Goal: Transaction & Acquisition: Obtain resource

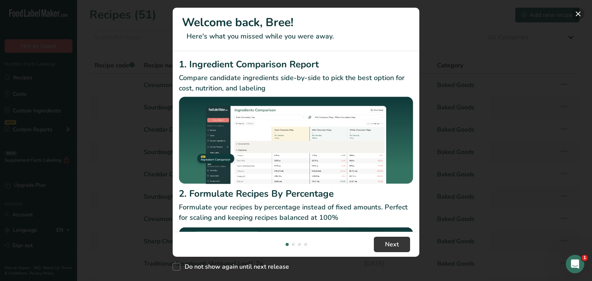
click at [577, 13] on button "New Features" at bounding box center [578, 14] width 12 height 12
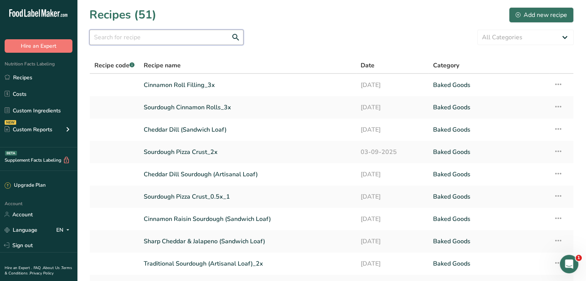
click at [206, 38] on input "text" at bounding box center [166, 37] width 154 height 15
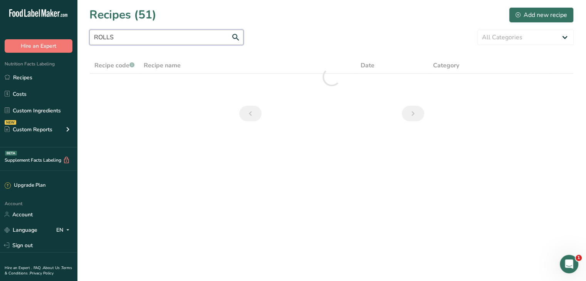
type input "ROLLS"
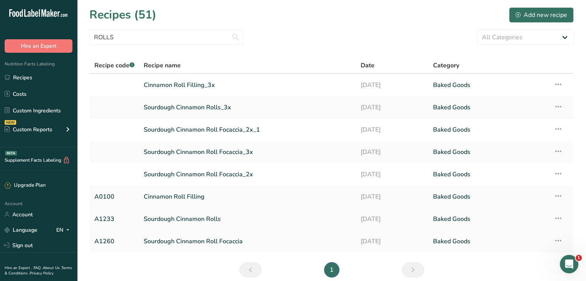
click at [208, 222] on link "Sourdough Cinnamon Rolls" at bounding box center [248, 219] width 208 height 16
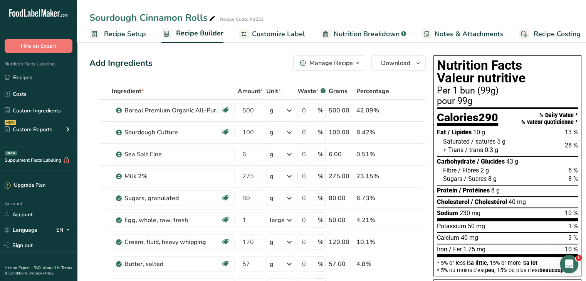
click at [364, 34] on span "Nutrition Breakdown" at bounding box center [367, 34] width 66 height 10
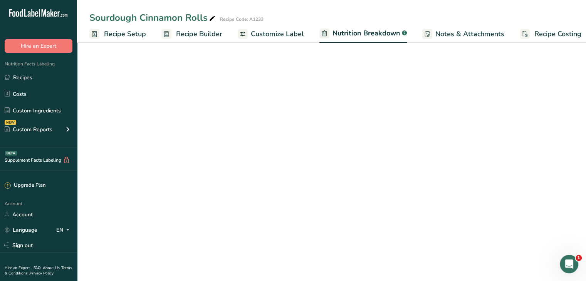
scroll to position [0, 7]
select select "Calories"
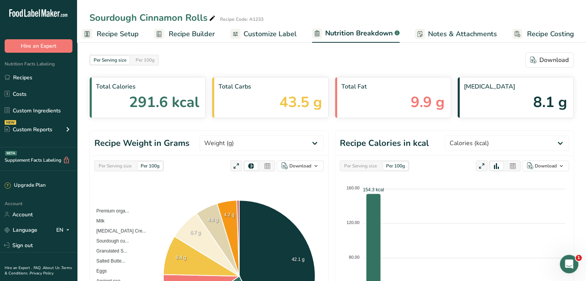
click at [264, 37] on span "Customize Label" at bounding box center [270, 34] width 53 height 10
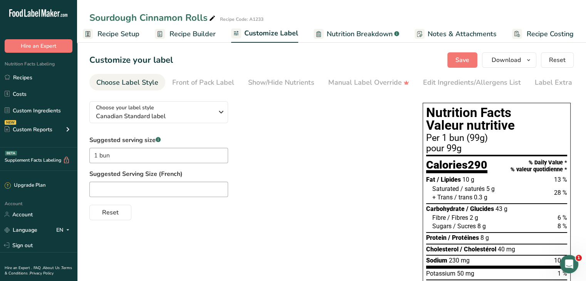
click at [189, 38] on span "Recipe Builder" at bounding box center [193, 34] width 46 height 10
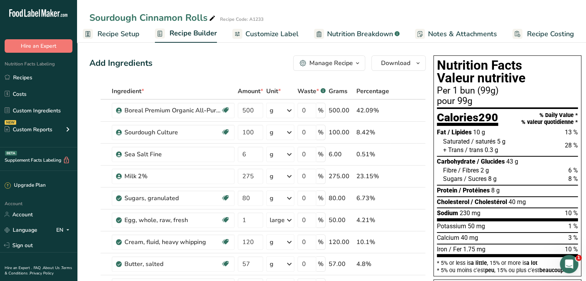
click at [126, 34] on span "Recipe Setup" at bounding box center [119, 34] width 42 height 10
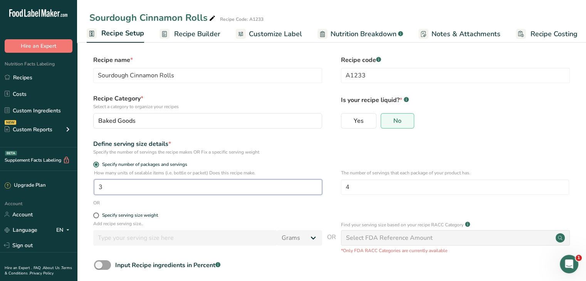
click at [124, 188] on input "3" at bounding box center [208, 187] width 228 height 15
type input "1"
type input "3"
click at [340, 157] on form "Recipe name * Sourdough Cinnamon Rolls Recipe code .a-a{fill:#347362;}.b-a{fill…" at bounding box center [331, 182] width 485 height 252
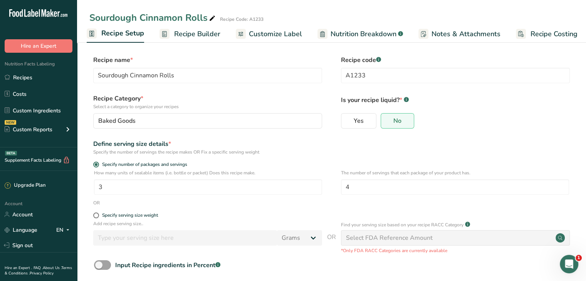
scroll to position [39, 0]
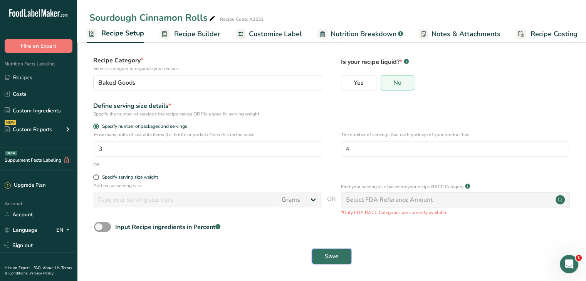
click at [341, 256] on button "Save" at bounding box center [331, 256] width 39 height 15
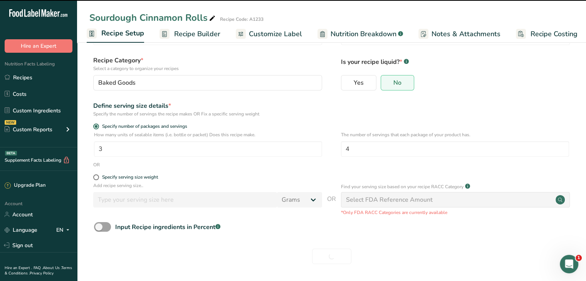
scroll to position [0, 0]
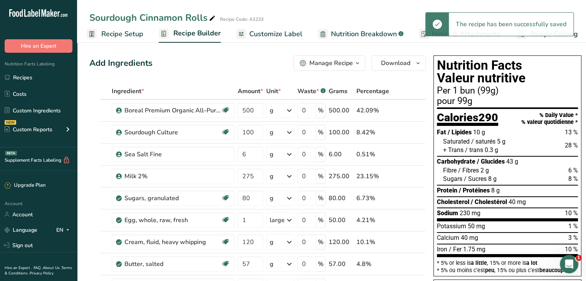
click at [269, 38] on span "Customize Label" at bounding box center [275, 34] width 53 height 10
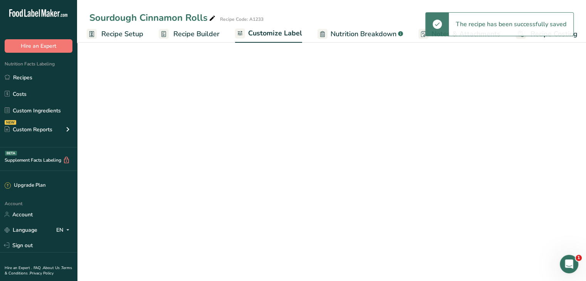
scroll to position [0, 7]
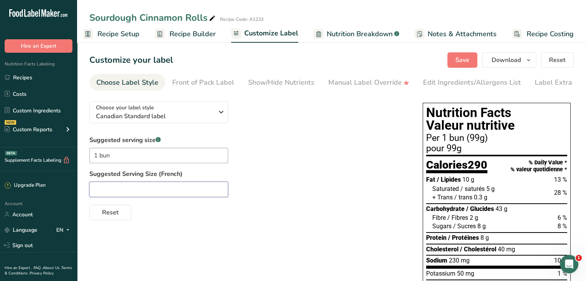
click at [106, 190] on input "text" at bounding box center [158, 189] width 139 height 15
paste input "un petit pain"
drag, startPoint x: 100, startPoint y: 190, endPoint x: 80, endPoint y: 192, distance: 20.1
type input "1 petit pain"
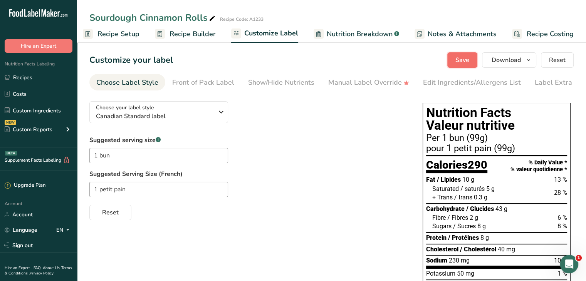
click at [455, 63] on button "Save" at bounding box center [463, 59] width 30 height 15
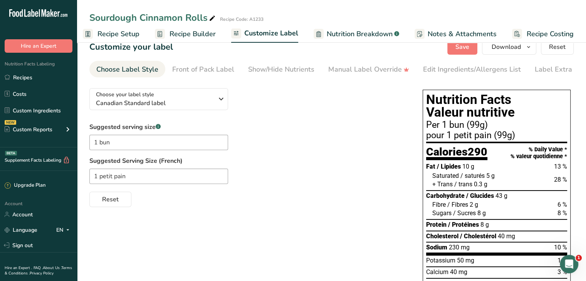
scroll to position [13, 0]
click at [443, 69] on div "Edit Ingredients/Allergens List" at bounding box center [472, 69] width 98 height 10
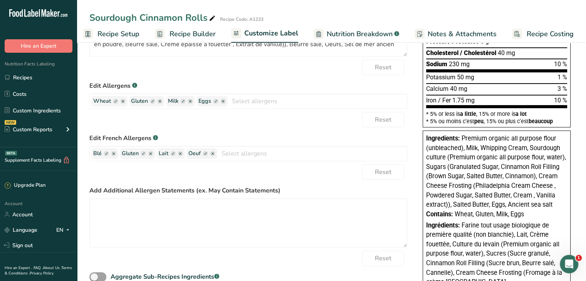
scroll to position [197, 0]
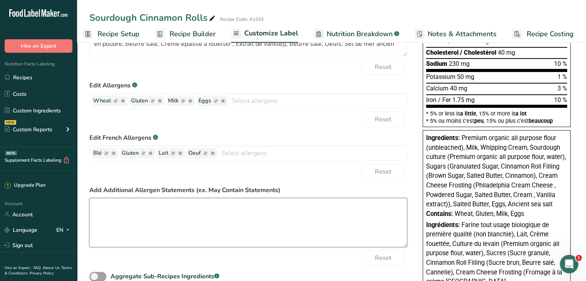
click at [231, 237] on textarea at bounding box center [248, 222] width 318 height 49
paste textarea "peut contenir des noix"
click at [130, 218] on textarea "May contain: nuts peut contenir des noix" at bounding box center [248, 222] width 318 height 49
click at [96, 219] on textarea "May contain: nuts peut contenir: des noix" at bounding box center [248, 222] width 318 height 49
click at [188, 225] on textarea "May contain: nuts Peut contenir: des noix" at bounding box center [248, 222] width 318 height 49
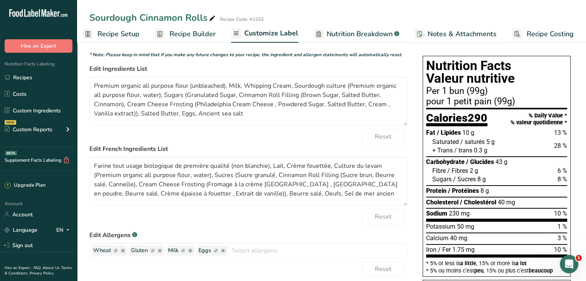
scroll to position [0, 0]
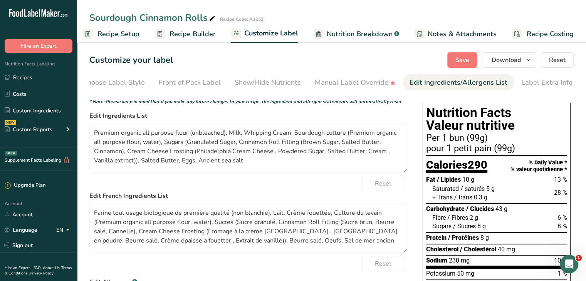
type textarea "May contain: nuts Peut contenir: des noix"
drag, startPoint x: 200, startPoint y: 232, endPoint x: 138, endPoint y: 236, distance: 63.0
click at [138, 236] on textarea "Farine tout usage biologique de première qualité (non blanchie), Lait, Crème fo…" at bounding box center [248, 228] width 318 height 49
paste textarea "Glaçage au fromage à la crème"
click at [138, 236] on textarea "Farine tout usage biologique de première qualité (non blanchie), Lait, Crème fo…" at bounding box center [248, 228] width 318 height 49
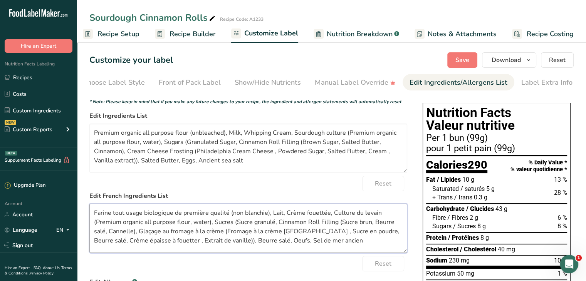
drag, startPoint x: 228, startPoint y: 215, endPoint x: 90, endPoint y: 219, distance: 138.5
click at [90, 219] on textarea "Farine tout usage biologique de première qualité (non blanchie), Lait, Crème fo…" at bounding box center [248, 228] width 318 height 49
click at [146, 222] on textarea "Farine tout usage biologique de première qualité (non blanchie), Lait, Crème fo…" at bounding box center [248, 228] width 318 height 49
drag, startPoint x: 190, startPoint y: 224, endPoint x: 97, endPoint y: 225, distance: 92.9
click at [97, 225] on textarea "Farine tout usage biologique de première qualité (non blanchie), Lait, Crème fo…" at bounding box center [248, 228] width 318 height 49
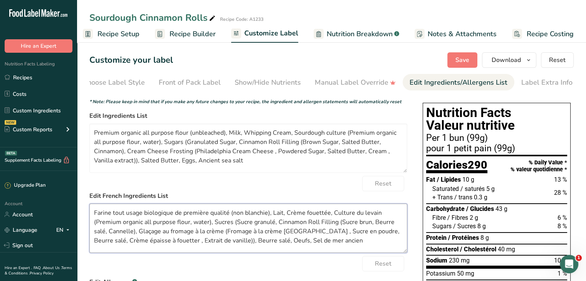
paste textarea "Farine tout usage biologique de première qualité"
click at [219, 223] on textarea "Farine tout usage biologique de première qualité (non blanchie), Lait, Crème fo…" at bounding box center [248, 228] width 318 height 49
paste textarea "eau"
drag, startPoint x: 349, startPoint y: 224, endPoint x: 289, endPoint y: 227, distance: 60.6
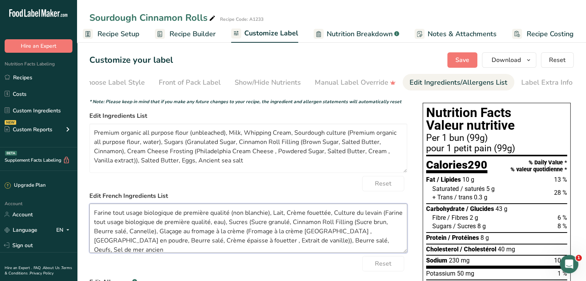
click at [289, 227] on textarea "Farine tout usage biologique de première qualité (non blanchie), Lait, Crème fo…" at bounding box center [248, 228] width 318 height 49
paste textarea "Garniture pour brioches à la cannelle"
click at [376, 247] on textarea "Farine tout usage biologique de première qualité (non blanchie), Lait, Crème fo…" at bounding box center [248, 228] width 318 height 49
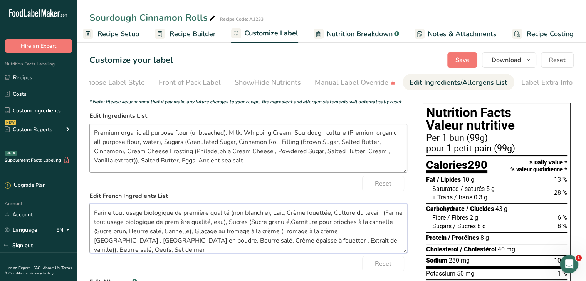
type textarea "Farine tout usage biologique de première qualité (non blanchie), Lait, Crème fo…"
click at [206, 161] on textarea "Premium organic all purpose flour (unbleached), Milk, Whipping Cream, Sourdough…" at bounding box center [248, 148] width 318 height 49
click at [271, 152] on textarea "Premium organic all purpose flour (unbleached), Milk, [MEDICAL_DATA] Cream, Sou…" at bounding box center [248, 148] width 318 height 49
click at [374, 138] on textarea "Premium organic all purpose flour (unbleached), Milk, [MEDICAL_DATA] Cream, Sou…" at bounding box center [248, 148] width 318 height 49
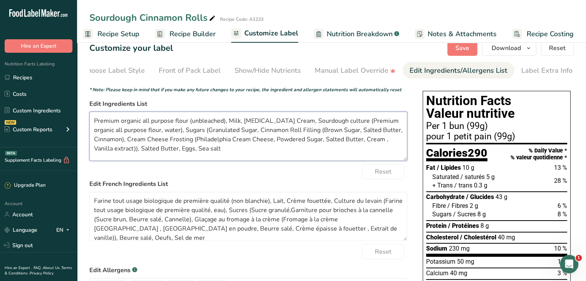
scroll to position [12, 0]
click at [383, 141] on textarea "Premium organic all purpose flour (unbleached), Milk, [MEDICAL_DATA] Cream, Sou…" at bounding box center [248, 135] width 318 height 49
click at [205, 147] on textarea "Premium organic all purpose flour (unbleached), Milk, [MEDICAL_DATA] Cream, Sou…" at bounding box center [248, 135] width 318 height 49
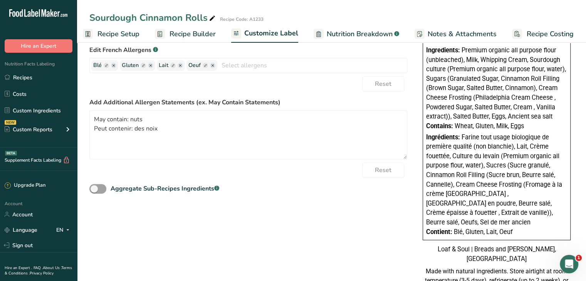
scroll to position [0, 0]
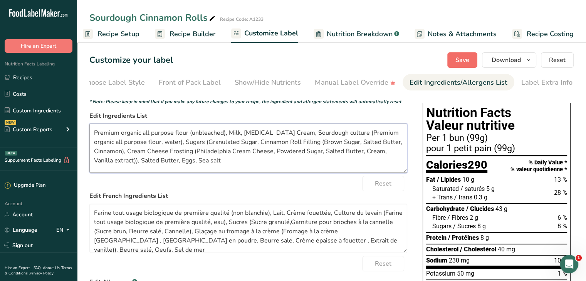
type textarea "Premium organic all purpose flour (unbleached), Milk, [MEDICAL_DATA] Cream, Sou…"
click at [461, 56] on span "Save" at bounding box center [463, 60] width 14 height 9
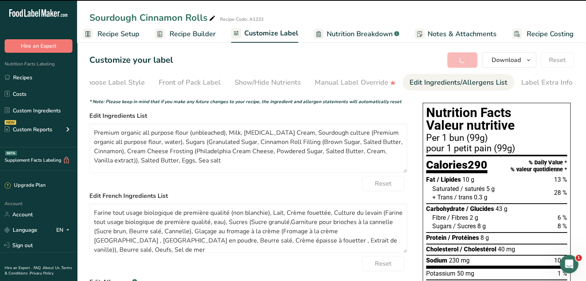
type textarea "Farine tout usage biologique de première qualité (non blanchie), Lait, Crème fo…"
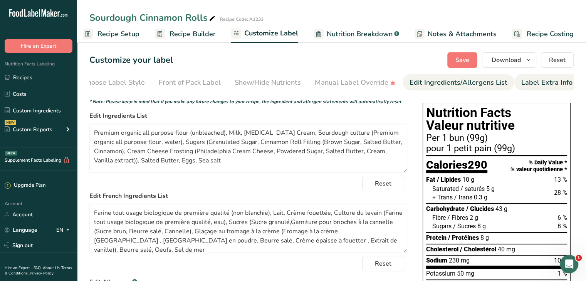
click at [548, 76] on link "Label Extra Info" at bounding box center [547, 82] width 51 height 17
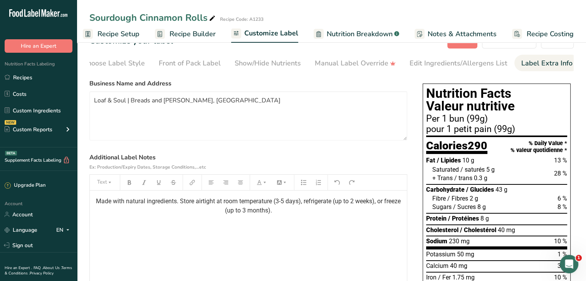
scroll to position [20, 0]
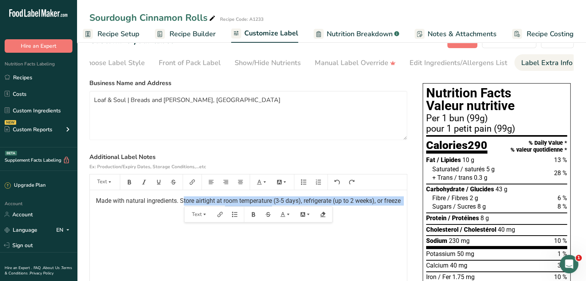
drag, startPoint x: 273, startPoint y: 211, endPoint x: 180, endPoint y: 204, distance: 92.8
click at [180, 204] on p "Made with natural ingredients. Store airtight at room temperature (3-5 days), r…" at bounding box center [249, 206] width 310 height 19
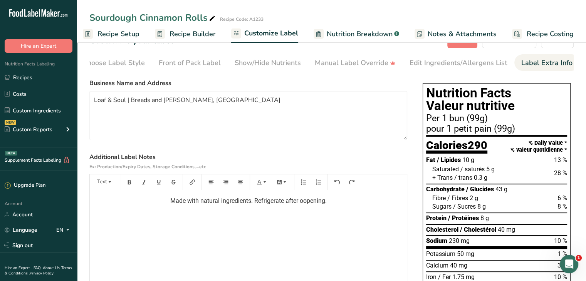
click at [313, 204] on span "Made with natural ingredients. Refrigerate after oopening." at bounding box center [248, 200] width 157 height 7
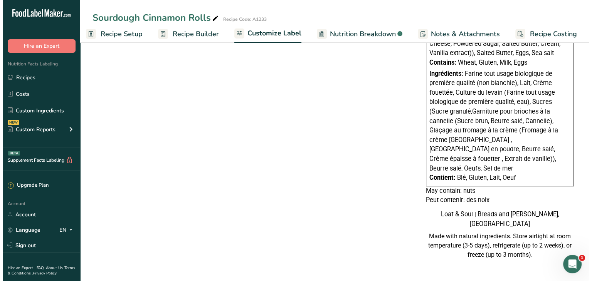
scroll to position [0, 0]
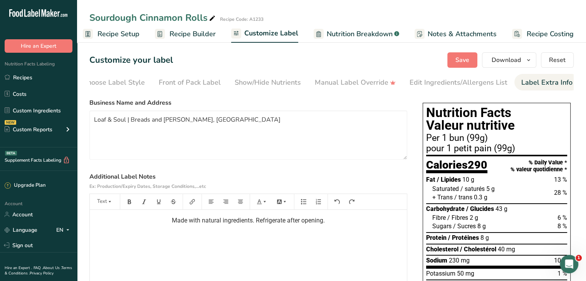
click at [396, 52] on div "Customize your label Save Download Choose what to show on your downloaded label…" at bounding box center [331, 59] width 485 height 15
click at [470, 57] on span "Save" at bounding box center [463, 60] width 14 height 9
click at [499, 64] on span "Download" at bounding box center [506, 60] width 29 height 9
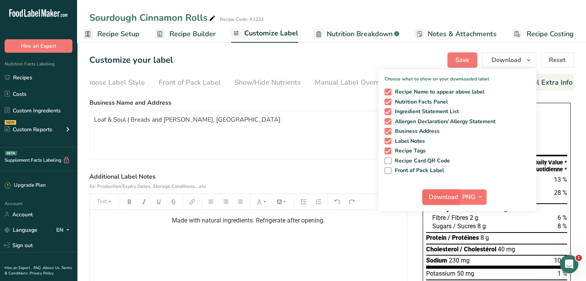
click at [446, 195] on span "Download" at bounding box center [443, 197] width 29 height 9
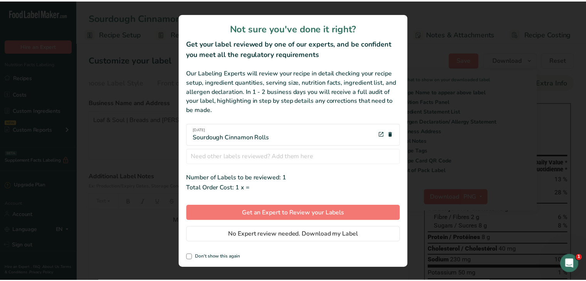
scroll to position [0, 1]
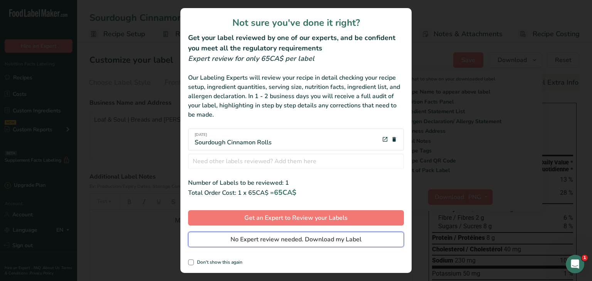
click at [320, 239] on span "No Expert review needed. Download my Label" at bounding box center [296, 239] width 131 height 9
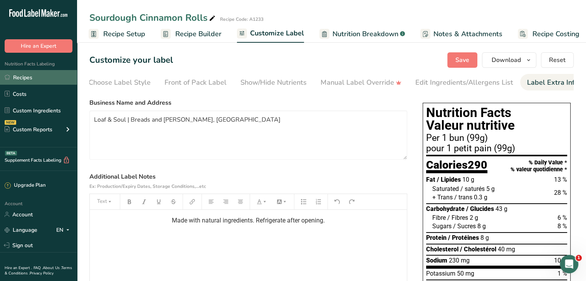
click at [31, 77] on link "Recipes" at bounding box center [38, 77] width 77 height 15
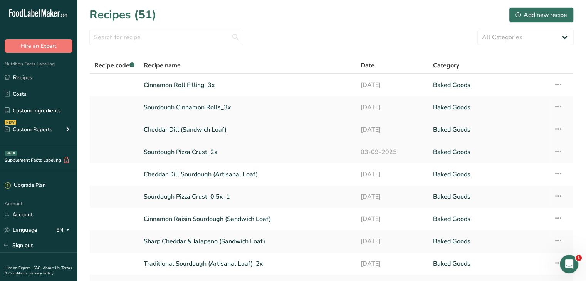
click at [205, 131] on link "Cheddar Dill (Sandwich Loaf)" at bounding box center [248, 130] width 208 height 16
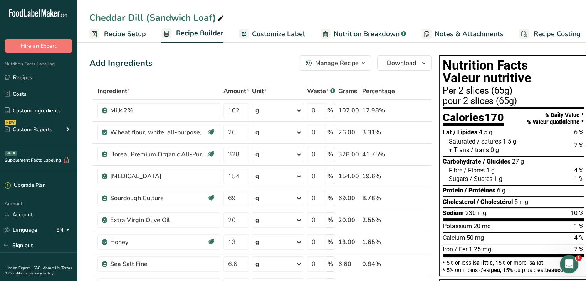
click at [276, 29] on span "Customize Label" at bounding box center [278, 34] width 53 height 10
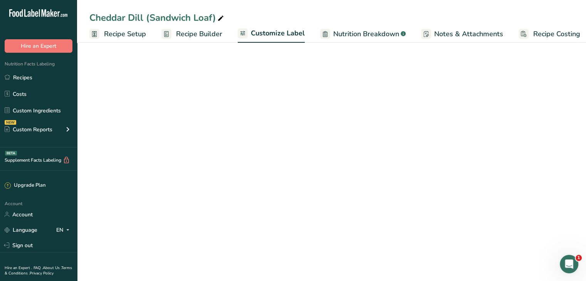
scroll to position [0, 7]
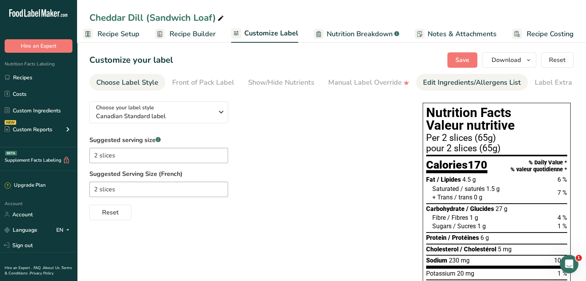
click at [429, 85] on div "Edit Ingredients/Allergens List" at bounding box center [472, 82] width 98 height 10
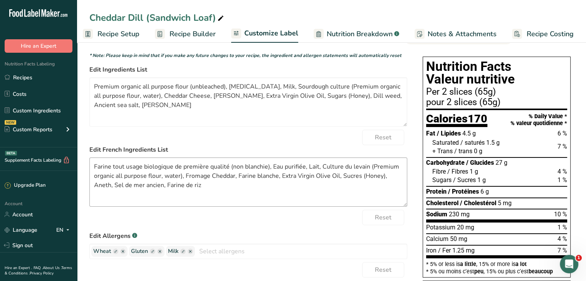
scroll to position [47, 0]
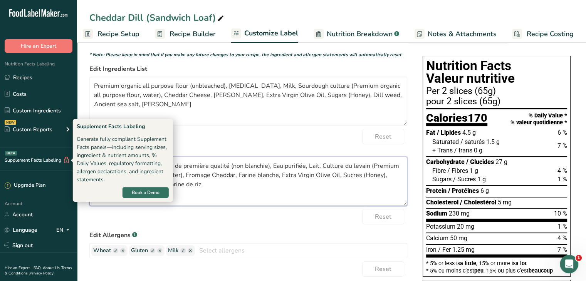
drag, startPoint x: 209, startPoint y: 185, endPoint x: 55, endPoint y: 154, distance: 156.9
click at [55, 154] on div ".a-20{fill:#fff;} Hire an Expert Nutrition Facts Labeling Recipes Costs Custom …" at bounding box center [293, 230] width 586 height 554
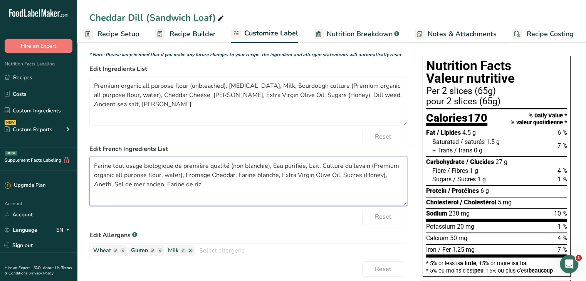
paste textarea ", Fromage Cheddar, Huile d'olive extra vierge, Miel, Aneth, Sel de mer"
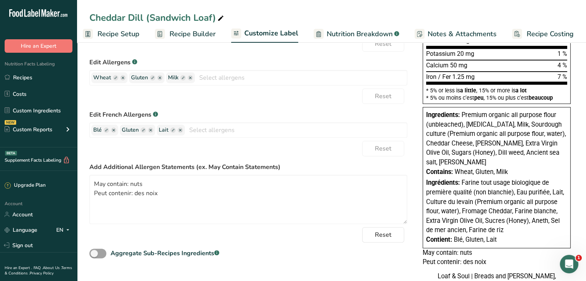
scroll to position [0, 0]
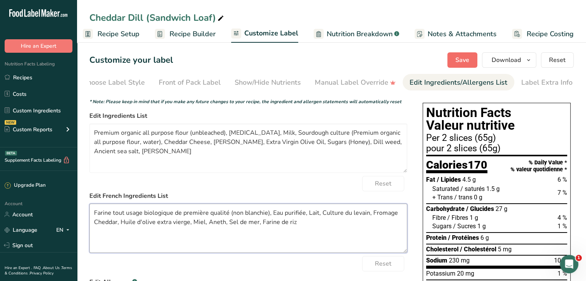
type textarea "Farine tout usage biologique de première qualité (non blanchie), Eau purifiée, …"
click at [453, 61] on button "Save" at bounding box center [463, 59] width 30 height 15
click at [520, 63] on span "Download" at bounding box center [506, 60] width 29 height 9
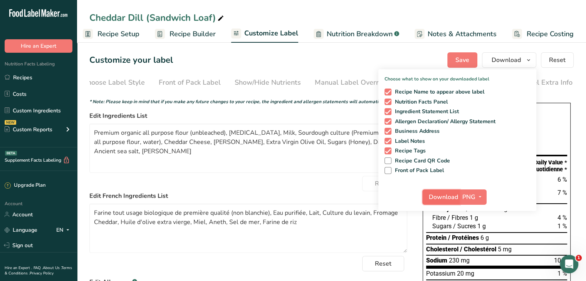
click at [449, 194] on span "Download" at bounding box center [443, 197] width 29 height 9
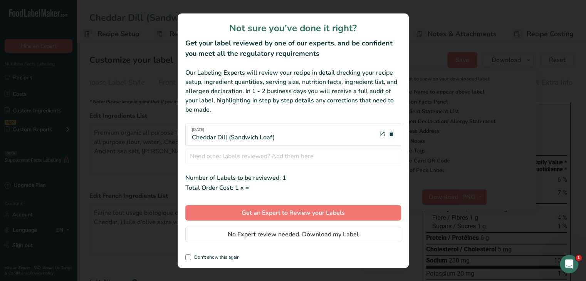
scroll to position [0, 1]
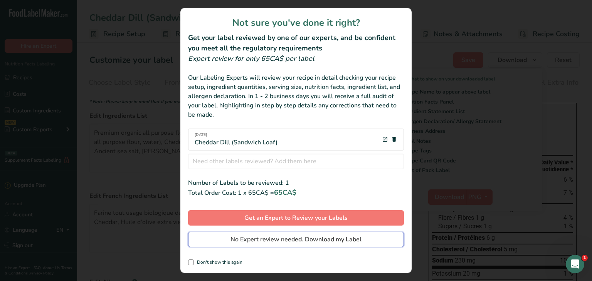
click at [345, 237] on span "No Expert review needed. Download my Label" at bounding box center [296, 239] width 131 height 9
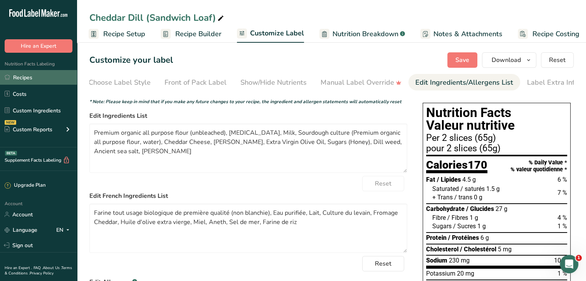
click at [30, 77] on link "Recipes" at bounding box center [38, 77] width 77 height 15
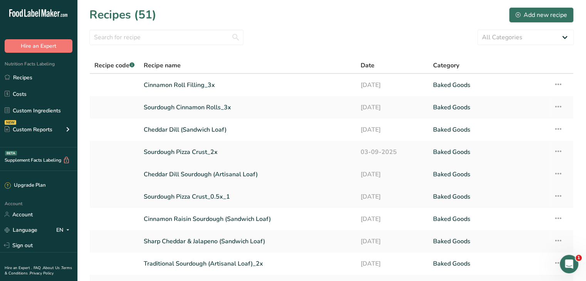
click at [186, 179] on link "Cheddar Dill Sourdough (Artisanal Loaf)" at bounding box center [248, 175] width 208 height 16
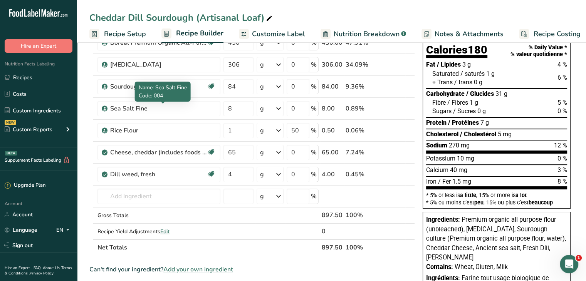
scroll to position [90, 0]
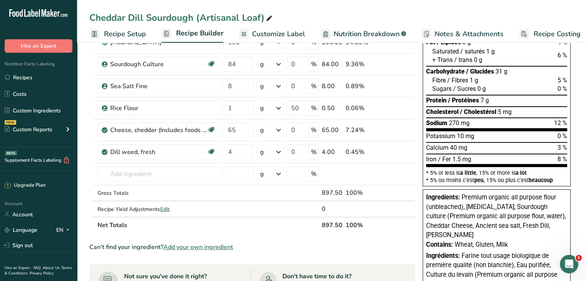
click at [265, 37] on span "Customize Label" at bounding box center [278, 34] width 53 height 10
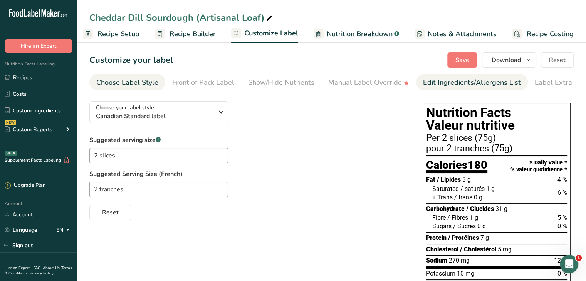
click at [424, 83] on div "Edit Ingredients/Allergens List" at bounding box center [472, 82] width 98 height 10
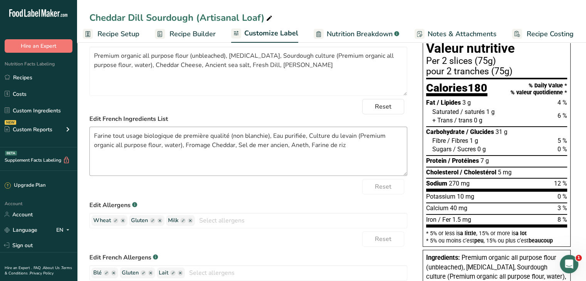
scroll to position [78, 0]
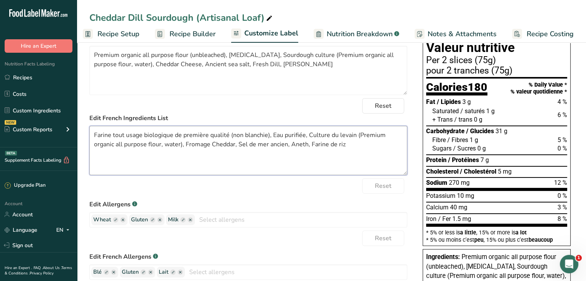
drag, startPoint x: 182, startPoint y: 146, endPoint x: 354, endPoint y: 136, distance: 172.6
click at [354, 136] on textarea "Farine tout usage biologique de première qualité (non blanchie), Eau purifiée, …" at bounding box center [248, 150] width 318 height 49
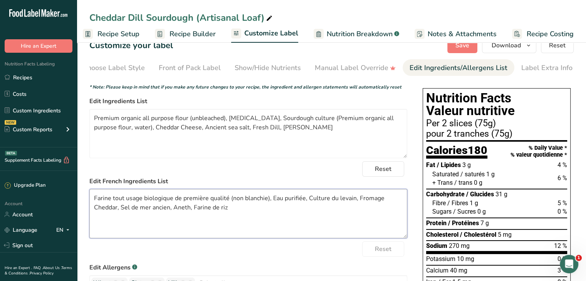
scroll to position [0, 0]
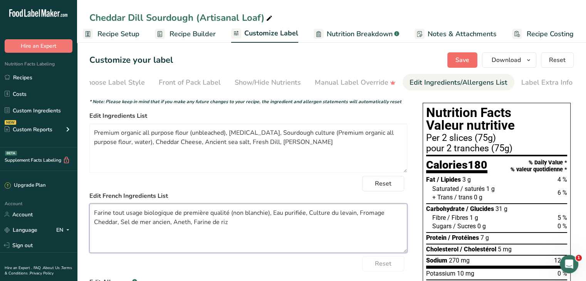
type textarea "Farine tout usage biologique de première qualité (non blanchie), Eau purifiée, …"
click at [460, 58] on span "Save" at bounding box center [463, 60] width 14 height 9
click at [507, 62] on span "Download" at bounding box center [506, 60] width 29 height 9
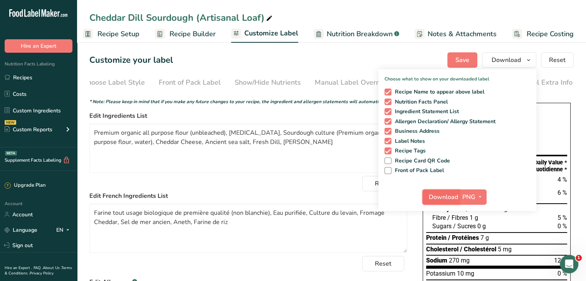
click at [448, 196] on span "Download" at bounding box center [443, 197] width 29 height 9
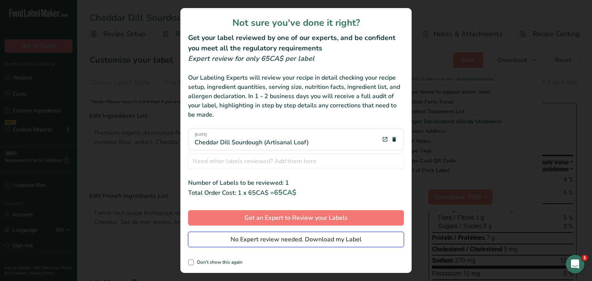
click at [336, 233] on button "No Expert review needed. Download my Label" at bounding box center [296, 239] width 216 height 15
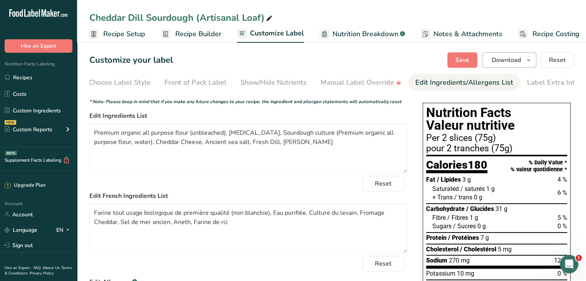
scroll to position [0, 0]
click at [500, 57] on span "Download" at bounding box center [506, 60] width 29 height 9
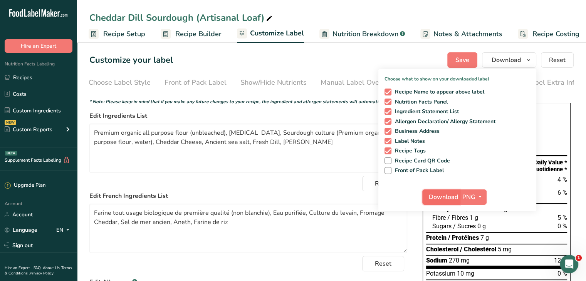
click at [448, 192] on button "Download" at bounding box center [441, 197] width 38 height 15
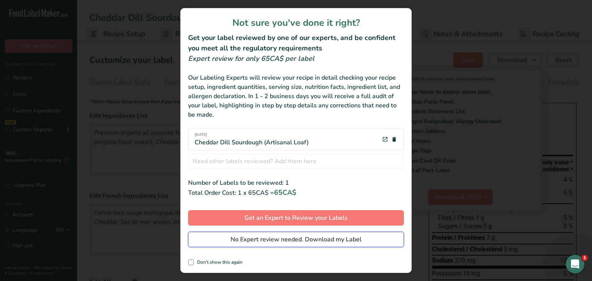
click at [355, 245] on button "No Expert review needed. Download my Label" at bounding box center [296, 239] width 216 height 15
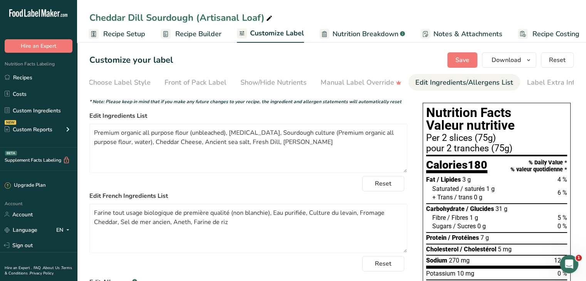
drag, startPoint x: 29, startPoint y: 82, endPoint x: 204, endPoint y: 110, distance: 176.9
click at [29, 82] on link "Recipes" at bounding box center [38, 77] width 77 height 15
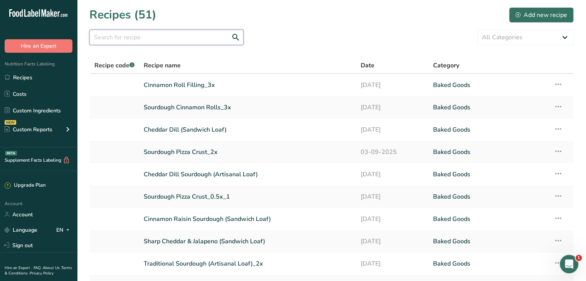
click at [177, 36] on input "text" at bounding box center [166, 37] width 154 height 15
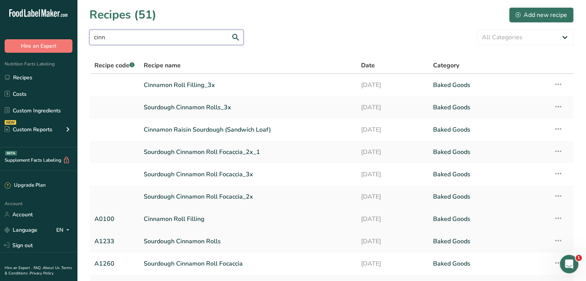
type input "cinn"
click at [174, 217] on link "Cinnamon Roll Filling" at bounding box center [248, 219] width 208 height 16
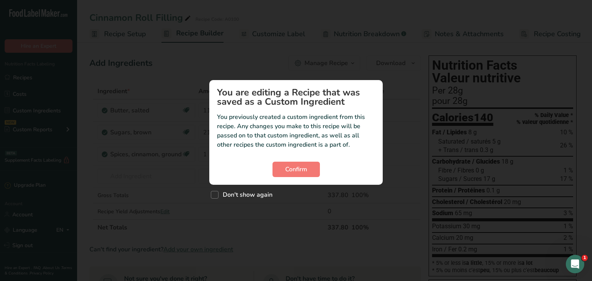
click at [235, 199] on div "Don't show again" at bounding box center [295, 193] width 173 height 17
click at [218, 193] on span "Custom ingredient modal" at bounding box center [215, 195] width 8 height 8
click at [216, 193] on input "Don't show again" at bounding box center [213, 194] width 5 height 5
checkbox input "true"
click at [301, 173] on span "Confirm" at bounding box center [296, 169] width 22 height 9
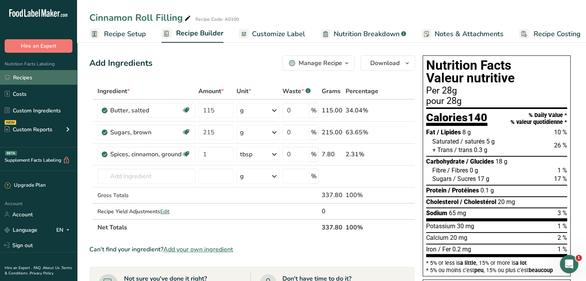
click at [29, 78] on link "Recipes" at bounding box center [38, 77] width 77 height 15
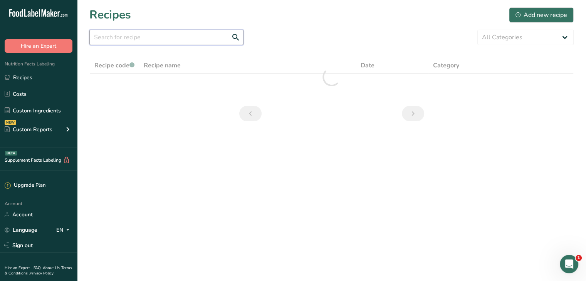
click at [168, 38] on input "text" at bounding box center [166, 37] width 154 height 15
type input "roll"
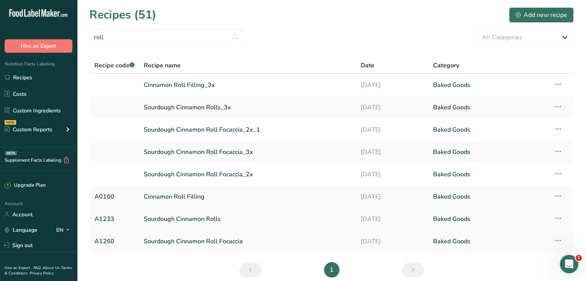
click at [197, 221] on link "Sourdough Cinnamon Rolls" at bounding box center [248, 219] width 208 height 16
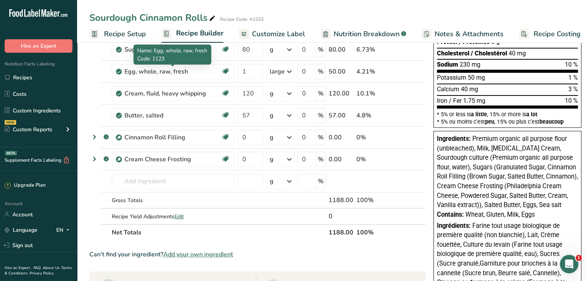
scroll to position [151, 0]
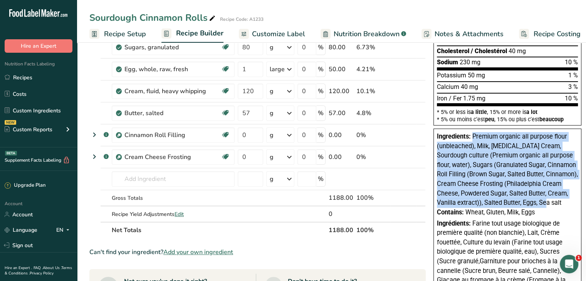
drag, startPoint x: 541, startPoint y: 202, endPoint x: 470, endPoint y: 138, distance: 95.8
click at [470, 138] on div "Ingredients: Premium organic all purpose flour (unbleached), Milk, [MEDICAL_DAT…" at bounding box center [507, 170] width 141 height 76
copy span "Premium organic all purpose flour (unbleached), Milk, [MEDICAL_DATA] Cream, Sou…"
click at [210, 16] on icon at bounding box center [212, 18] width 7 height 11
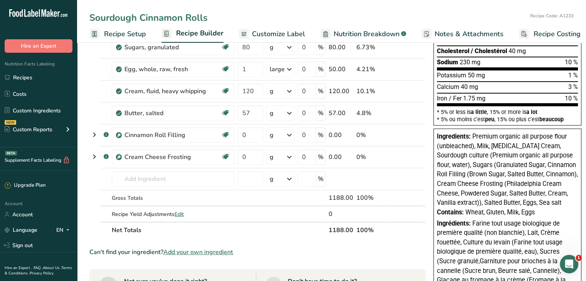
click at [245, 13] on input "Sourdough Cinnamon Rolls" at bounding box center [308, 18] width 438 height 14
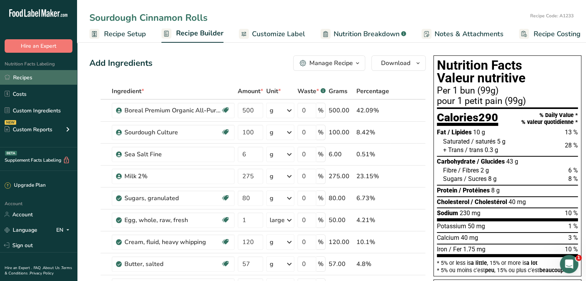
click at [36, 80] on link "Recipes" at bounding box center [38, 77] width 77 height 15
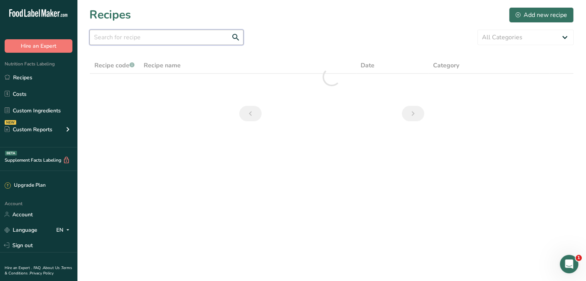
click at [138, 32] on input "text" at bounding box center [166, 37] width 154 height 15
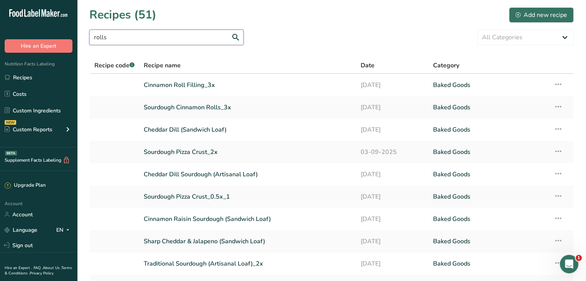
type input "rolls"
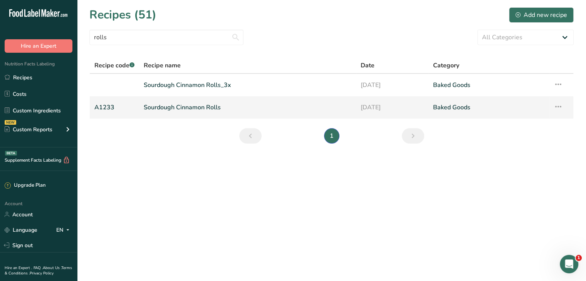
click at [197, 110] on link "Sourdough Cinnamon Rolls" at bounding box center [248, 107] width 208 height 16
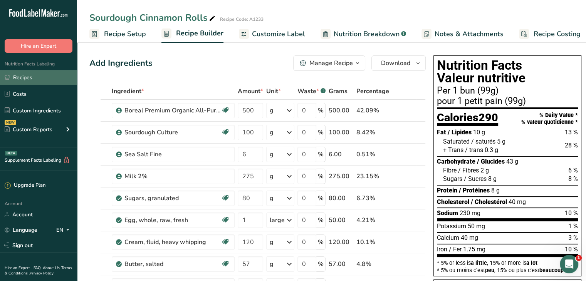
click at [48, 76] on link "Recipes" at bounding box center [38, 77] width 77 height 15
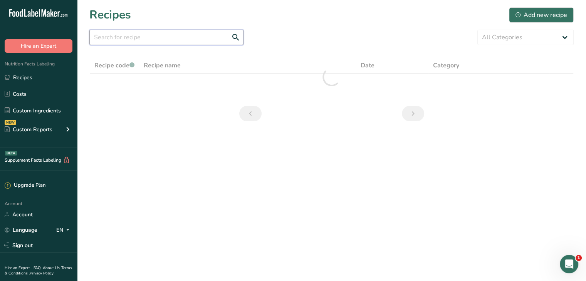
click at [155, 39] on input "text" at bounding box center [166, 37] width 154 height 15
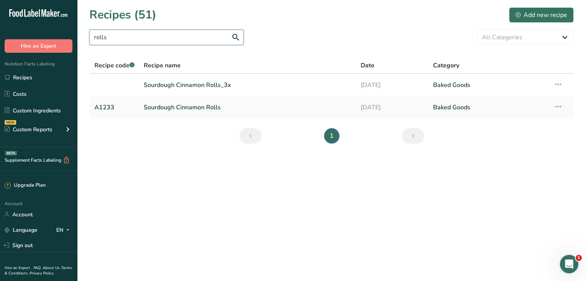
type input "rolls"
click at [168, 107] on link "Sourdough Cinnamon Rolls" at bounding box center [248, 107] width 208 height 16
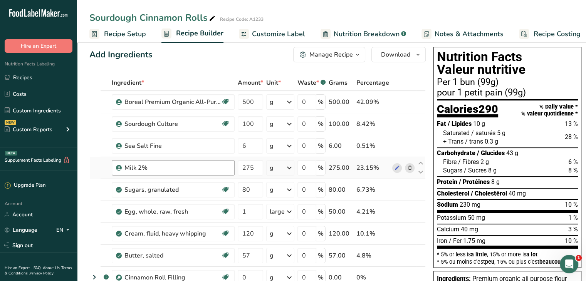
scroll to position [9, 0]
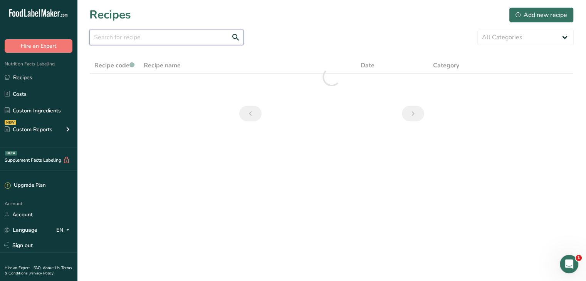
click at [131, 43] on input "text" at bounding box center [166, 37] width 154 height 15
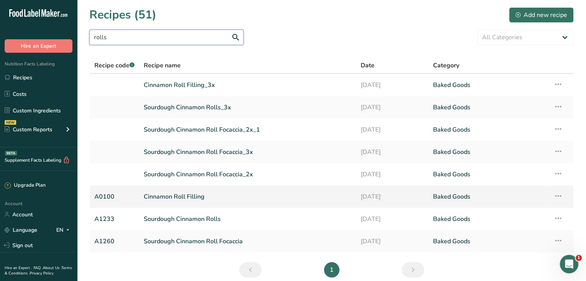
type input "rolls"
click at [560, 194] on icon at bounding box center [558, 196] width 9 height 14
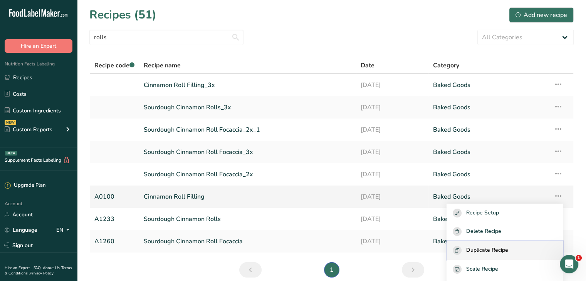
click at [498, 248] on span "Duplicate Recipe" at bounding box center [487, 250] width 42 height 9
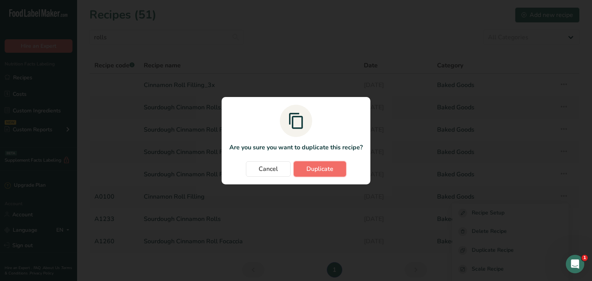
click at [318, 168] on span "Duplicate" at bounding box center [319, 169] width 27 height 9
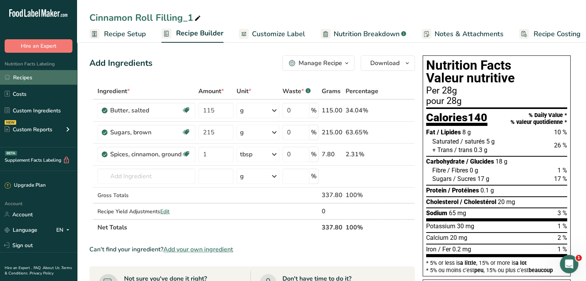
click at [47, 76] on link "Recipes" at bounding box center [38, 77] width 77 height 15
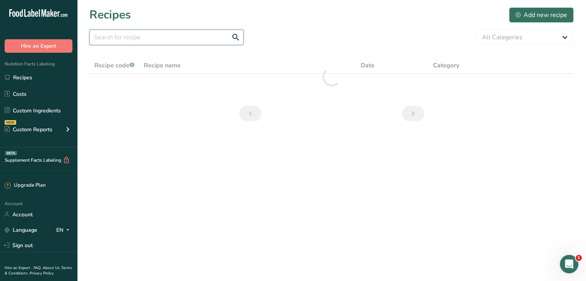
click at [162, 35] on input "text" at bounding box center [166, 37] width 154 height 15
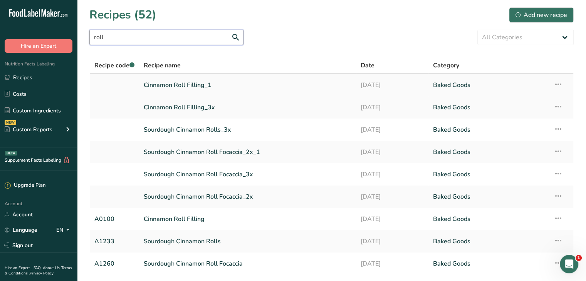
type input "roll"
click at [563, 83] on icon at bounding box center [558, 84] width 9 height 14
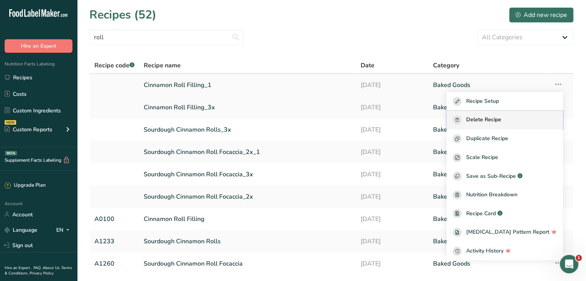
click at [526, 120] on div "Delete Recipe" at bounding box center [505, 120] width 104 height 9
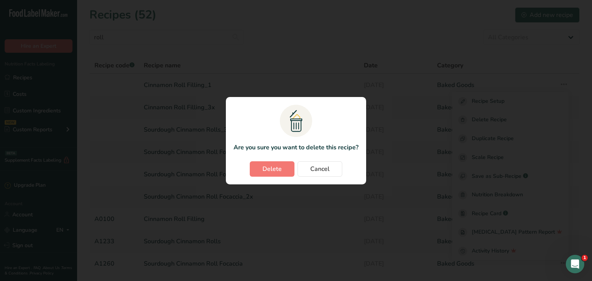
click at [264, 177] on section ".a{fill:#f5f3ed;}.b,.e{fill:#0f393a;}.c{fill:none;}.d{fill:#f2c549;}.e{stroke:r…" at bounding box center [296, 141] width 140 height 88
click at [273, 171] on span "Delete" at bounding box center [272, 169] width 19 height 9
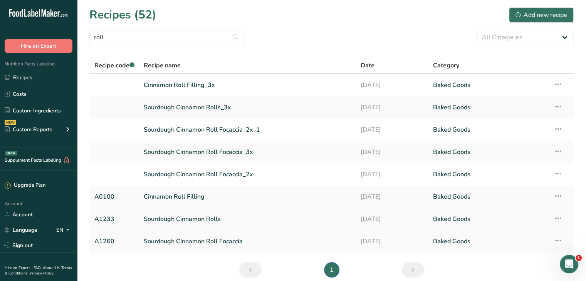
click at [558, 217] on icon at bounding box center [558, 219] width 9 height 14
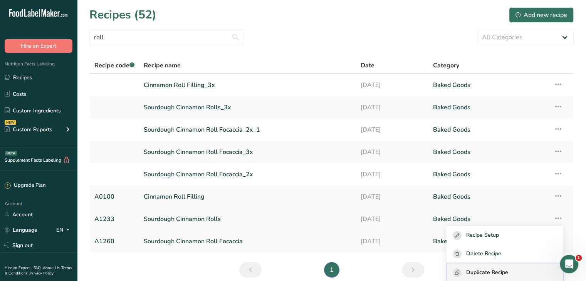
click at [503, 276] on span "Duplicate Recipe" at bounding box center [487, 273] width 42 height 9
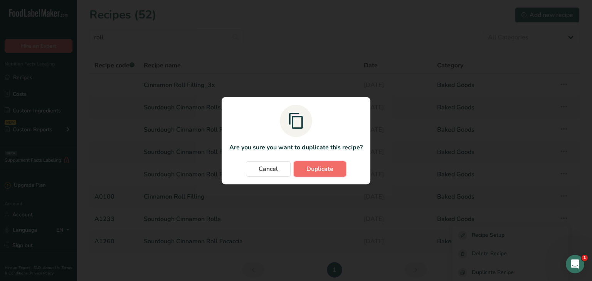
click at [330, 170] on span "Duplicate" at bounding box center [319, 169] width 27 height 9
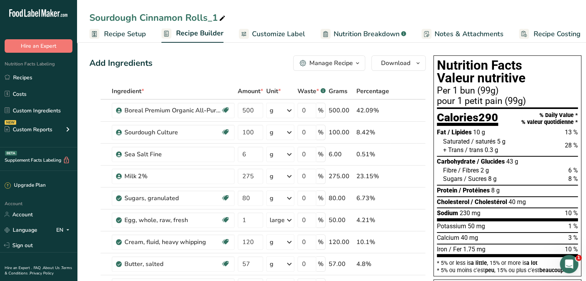
click at [218, 20] on span at bounding box center [222, 18] width 9 height 9
type input "Sourdough Cinnamon Rolls ("
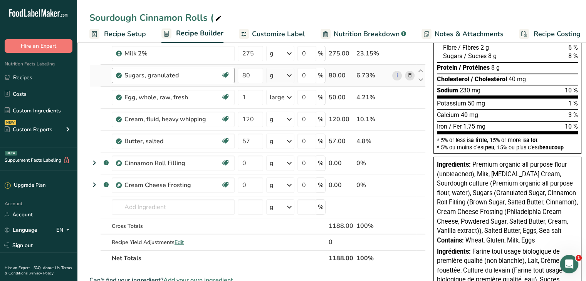
scroll to position [123, 0]
click at [210, 19] on div "Sourdough Cinnamon Rolls (" at bounding box center [156, 18] width 134 height 14
type input "Sourdough Cinnamon Rolls (Mini Buns)"
click at [407, 185] on icon at bounding box center [409, 185] width 5 height 8
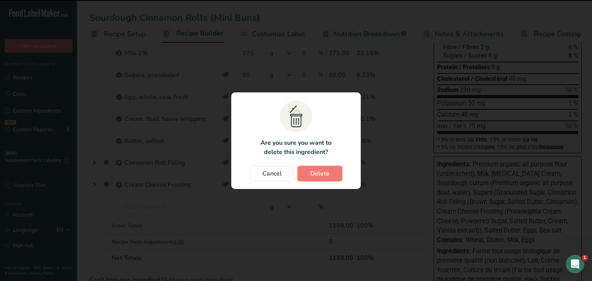
click at [325, 177] on span "Delete" at bounding box center [319, 173] width 19 height 9
click at [321, 170] on div "Cancel [GEOGRAPHIC_DATA]" at bounding box center [296, 173] width 114 height 15
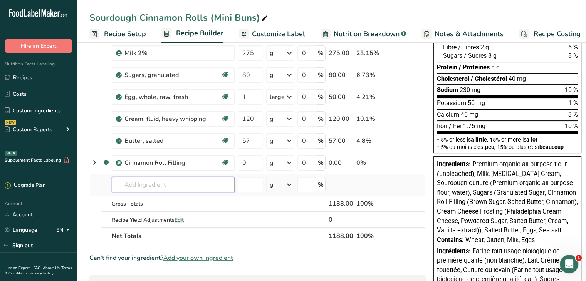
click at [134, 190] on input "text" at bounding box center [173, 184] width 123 height 15
type input "Powered sug"
click at [150, 200] on p "19336 Sugars, powdered" at bounding box center [152, 201] width 68 height 8
type input "Sugars, powdered"
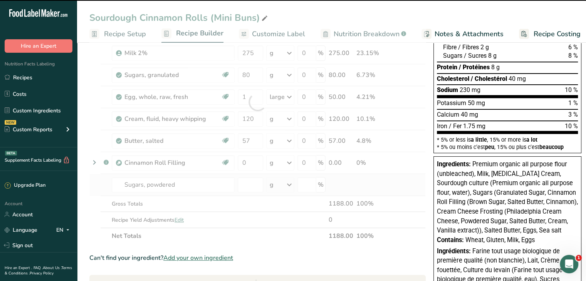
type input "0"
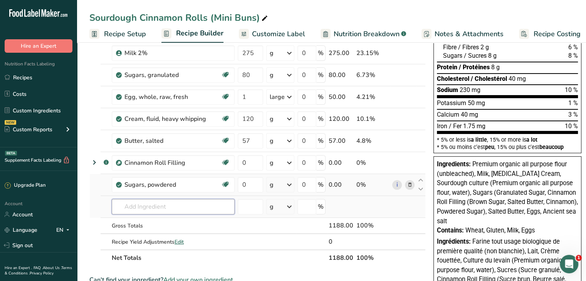
click at [195, 209] on input "text" at bounding box center [173, 206] width 123 height 15
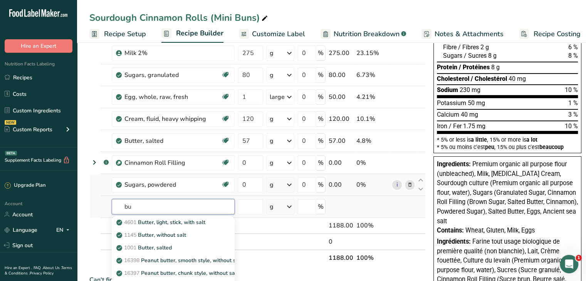
type input "b"
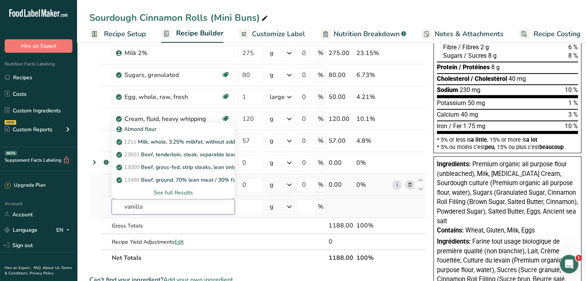
type input "vanilla"
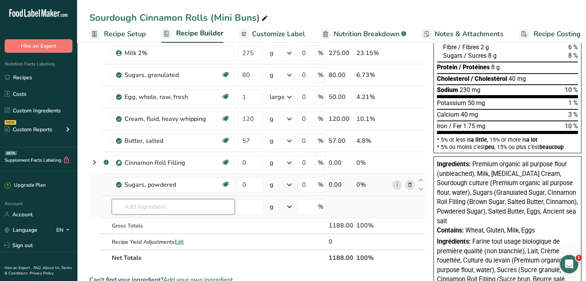
click at [195, 209] on input "text" at bounding box center [173, 206] width 123 height 15
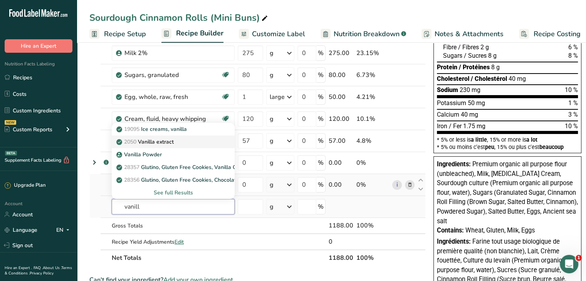
type input "vanill"
click at [170, 145] on p "2050 Vanilla extract" at bounding box center [146, 142] width 56 height 8
type input "Vanilla extract"
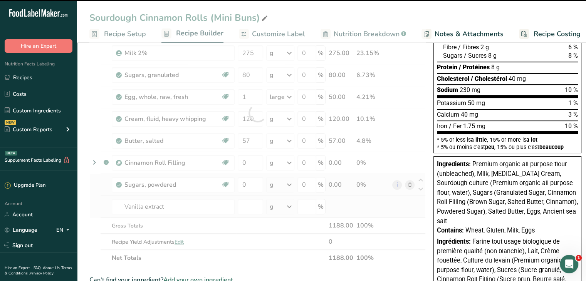
type input "0"
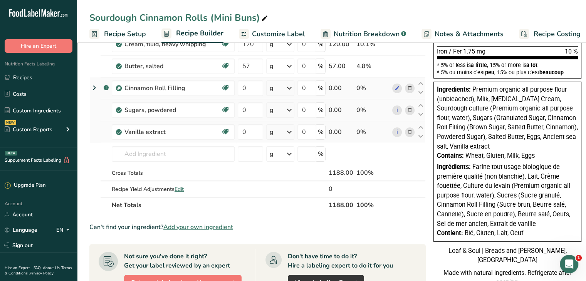
scroll to position [0, 0]
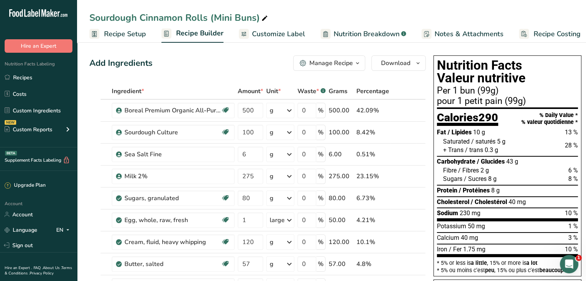
click at [256, 34] on span "Customize Label" at bounding box center [278, 34] width 53 height 10
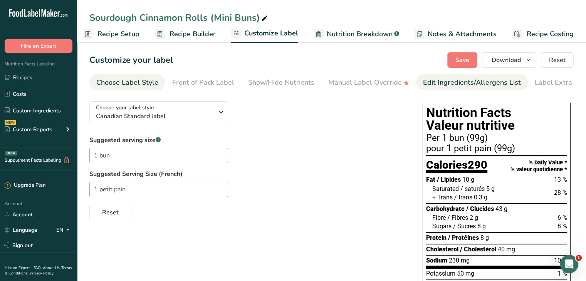
click at [451, 86] on div "Edit Ingredients/Allergens List" at bounding box center [472, 82] width 98 height 10
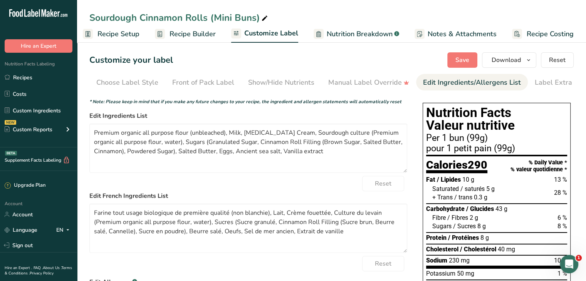
scroll to position [0, 13]
click at [451, 86] on div "Edit Ingredients/Allergens List" at bounding box center [459, 82] width 98 height 10
click at [564, 59] on span "Reset" at bounding box center [557, 60] width 17 height 9
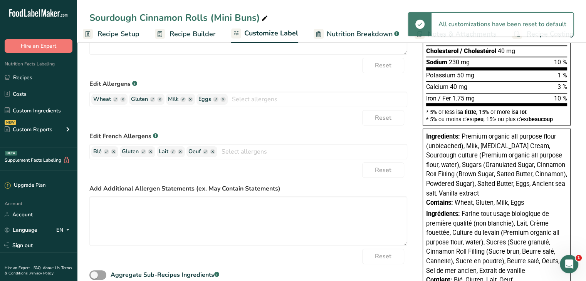
scroll to position [199, 0]
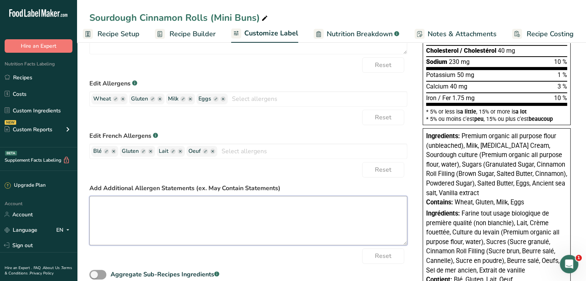
click at [269, 216] on textarea at bounding box center [248, 220] width 318 height 49
paste textarea "peut contenir des noix"
click at [96, 215] on textarea "May contain: nuts peut contenir des noix" at bounding box center [248, 220] width 318 height 49
click at [111, 215] on textarea "May contain: nuts Peut contenir des noix" at bounding box center [248, 220] width 318 height 49
click at [130, 215] on textarea "May contain: nuts Peut contenir des noix" at bounding box center [248, 220] width 318 height 49
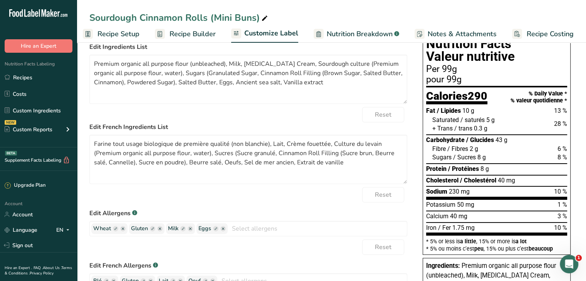
scroll to position [68, 0]
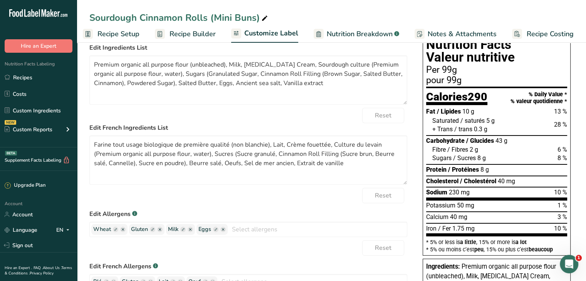
type textarea "May contain: nuts Peut contenir: des noix"
drag, startPoint x: 344, startPoint y: 165, endPoint x: 27, endPoint y: 135, distance: 318.4
click at [27, 135] on div ".a-20{fill:#fff;} Hire an Expert Nutrition Facts Labeling Recipes Costs Custom …" at bounding box center [293, 197] width 586 height 531
drag, startPoint x: 160, startPoint y: 75, endPoint x: 346, endPoint y: 65, distance: 186.4
click at [346, 65] on textarea "Premium organic all purpose flour (unbleached), Milk, [MEDICAL_DATA] Cream, Sou…" at bounding box center [248, 80] width 318 height 49
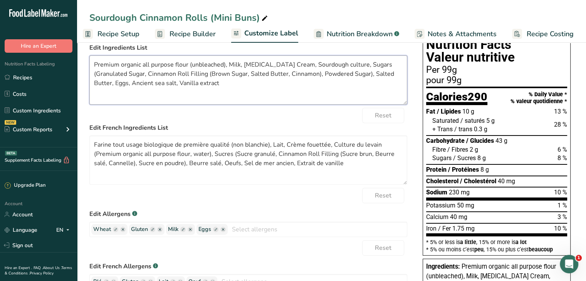
click at [335, 77] on textarea "Premium organic all purpose flour (unbleached), Milk, [MEDICAL_DATA] Cream, Sou…" at bounding box center [248, 80] width 318 height 49
click at [98, 84] on textarea "Premium organic all purpose flour (unbleached), Milk, [MEDICAL_DATA] Cream, Sou…" at bounding box center [248, 80] width 318 height 49
click at [336, 77] on textarea "Premium organic all purpose flour (unbleached), Milk, [MEDICAL_DATA] Cream, Sou…" at bounding box center [248, 80] width 318 height 49
click at [286, 75] on textarea "Premium organic all purpose flour (unbleached), Milk, [MEDICAL_DATA] Cream, Sou…" at bounding box center [248, 80] width 318 height 49
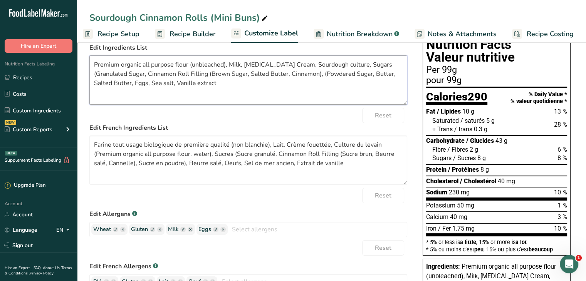
drag, startPoint x: 178, startPoint y: 86, endPoint x: 137, endPoint y: 83, distance: 41.0
click at [137, 83] on textarea "Premium organic all purpose flour (unbleached), Milk, [MEDICAL_DATA] Cream, Sou…" at bounding box center [248, 80] width 318 height 49
click at [397, 76] on textarea "Premium organic all purpose flour (unbleached), Milk, [MEDICAL_DATA] Cream, Sou…" at bounding box center [248, 80] width 318 height 49
paste textarea "Vanilla extract"
click at [114, 83] on textarea "Premium organic all purpose flour (unbleached), Milk, [MEDICAL_DATA] Cream, Sou…" at bounding box center [248, 80] width 318 height 49
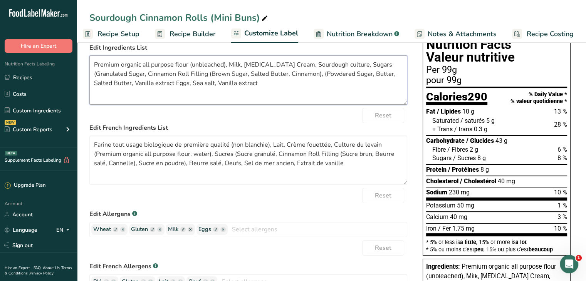
click at [133, 84] on textarea "Premium organic all purpose flour (unbleached), Milk, [MEDICAL_DATA] Cream, Sou…" at bounding box center [248, 80] width 318 height 49
click at [290, 76] on textarea "Premium organic all purpose flour (unbleached), Milk, [MEDICAL_DATA] Cream, Sou…" at bounding box center [248, 80] width 318 height 49
click at [266, 93] on textarea "Premium organic all purpose flour (unbleached), Milk, [MEDICAL_DATA] Cream, Sou…" at bounding box center [248, 80] width 318 height 49
drag, startPoint x: 243, startPoint y: 86, endPoint x: 197, endPoint y: 86, distance: 45.9
click at [197, 86] on textarea "Premium organic all purpose flour (unbleached), Milk, [MEDICAL_DATA] Cream, Sou…" at bounding box center [248, 80] width 318 height 49
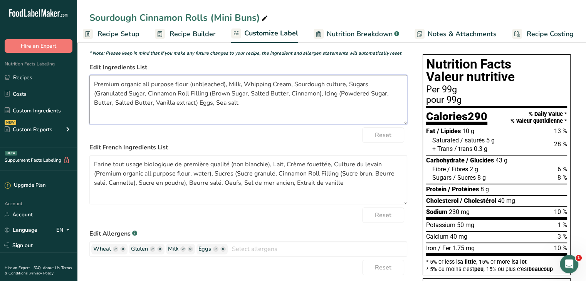
scroll to position [47, 0]
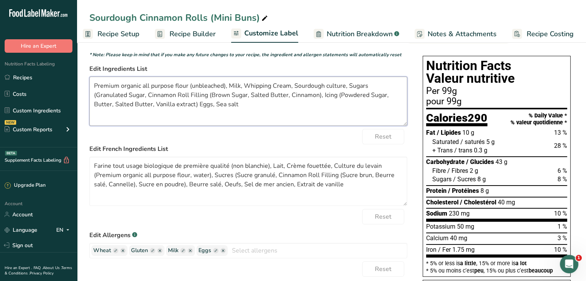
click at [202, 106] on textarea "Premium organic all purpose flour (unbleached), Milk, Whipping Cream, Sourdough…" at bounding box center [248, 101] width 318 height 49
drag, startPoint x: 202, startPoint y: 106, endPoint x: 92, endPoint y: 88, distance: 111.0
click at [92, 88] on textarea "Premium organic all purpose flour (unbleached), Milk, Whipping Cream, Sourdough…" at bounding box center [248, 101] width 318 height 49
type textarea "Premium organic all purpose flour (unbleached), Milk, Whipping Cream, Sourdough…"
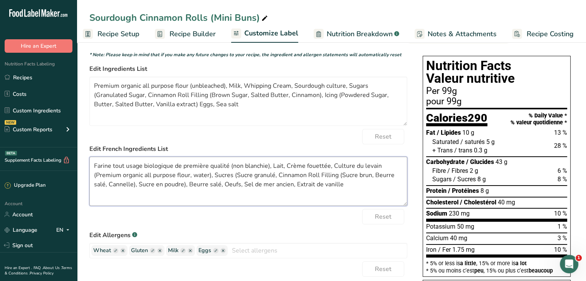
click at [315, 196] on textarea "Farine tout usage biologique de première qualité (non blanchie), Lait, Crème fo…" at bounding box center [248, 181] width 318 height 49
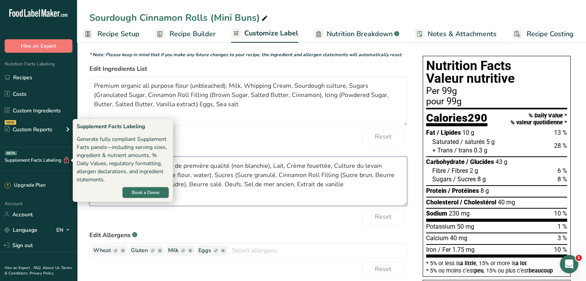
drag, startPoint x: 353, startPoint y: 182, endPoint x: 51, endPoint y: 157, distance: 303.3
click at [51, 157] on div ".a-20{fill:#fff;} Hire an Expert Nutrition Facts Labeling Recipes Costs Custom …" at bounding box center [293, 218] width 586 height 531
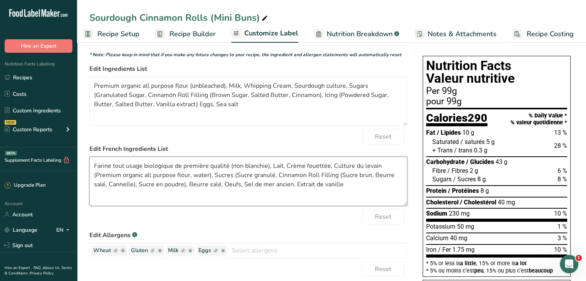
paste textarea ", Sucre granulé, Oeufs, Sel de mer, Extrait de vanille, Cannelle, Sucre à glace…"
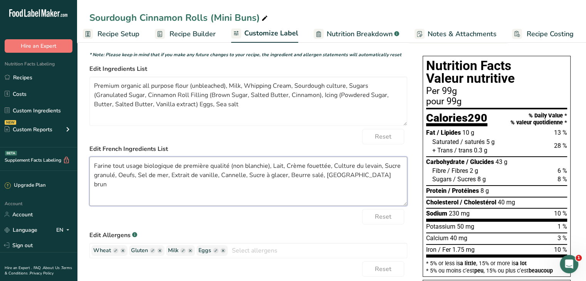
drag, startPoint x: 327, startPoint y: 167, endPoint x: 281, endPoint y: 165, distance: 46.3
click at [281, 165] on textarea "Farine tout usage biologique de première qualité (non blanchie), Lait, Crème fo…" at bounding box center [248, 181] width 318 height 49
drag, startPoint x: 353, startPoint y: 175, endPoint x: 323, endPoint y: 176, distance: 30.1
click at [323, 176] on textarea "Farine tout usage biologique de première qualité (non blanchie), Lait, Crème fo…" at bounding box center [248, 181] width 318 height 49
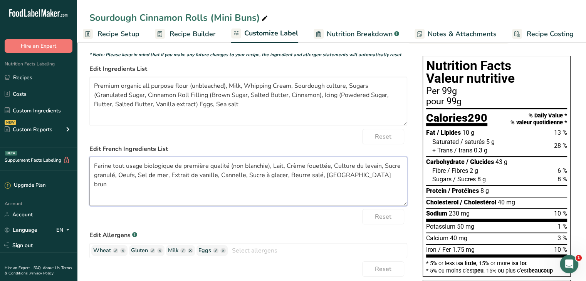
click at [323, 176] on textarea "Farine tout usage biologique de première qualité (non blanchie), Lait, Crème fo…" at bounding box center [248, 181] width 318 height 49
click at [355, 179] on textarea "Farine tout usage biologique de première qualité (non blanchie), Lait, Crème fo…" at bounding box center [248, 181] width 318 height 49
drag, startPoint x: 355, startPoint y: 179, endPoint x: 323, endPoint y: 182, distance: 31.7
click at [323, 182] on textarea "Farine tout usage biologique de première qualité (non blanchie), Lait, Crème fo…" at bounding box center [248, 181] width 318 height 49
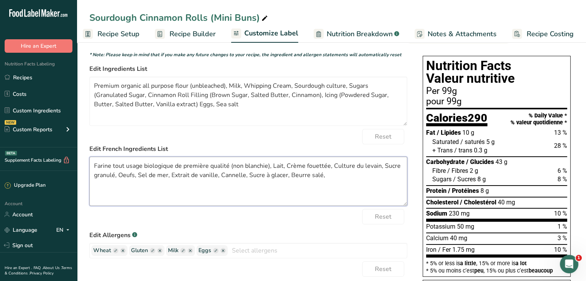
click at [114, 176] on textarea "Farine tout usage biologique de première qualité (non blanchie), Lait, Crème fo…" at bounding box center [248, 181] width 318 height 49
click at [136, 178] on textarea "Farine tout usage biologique de première qualité (non blanchie), Lait, Crème fo…" at bounding box center [248, 181] width 318 height 49
click at [120, 179] on textarea "Farine tout usage biologique de première qualité (non blanchie), Lait, Crème fo…" at bounding box center [248, 181] width 318 height 49
paste textarea "Sucre brun"
click at [359, 179] on textarea "Farine tout usage biologique de première qualité (non blanchie), Lait, Crème fo…" at bounding box center [248, 181] width 318 height 49
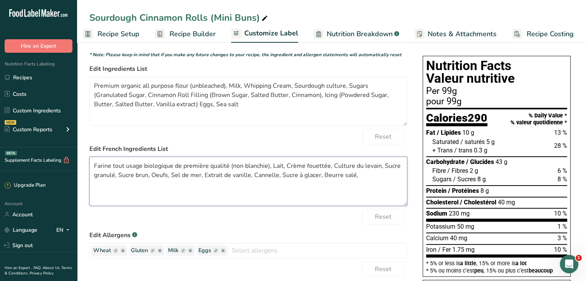
drag, startPoint x: 355, startPoint y: 179, endPoint x: 322, endPoint y: 179, distance: 33.2
click at [322, 179] on textarea "Farine tout usage biologique de première qualité (non blanchie), Lait, Crème fo…" at bounding box center [248, 181] width 318 height 49
click at [118, 178] on textarea "Farine tout usage biologique de première qualité (non blanchie), Lait, Crème fo…" at bounding box center [248, 181] width 318 height 49
paste textarea "Beurre salé,"
click at [148, 178] on textarea "Farine tout usage biologique de première qualité (non blanchie), Lait, Crème fo…" at bounding box center [248, 181] width 318 height 49
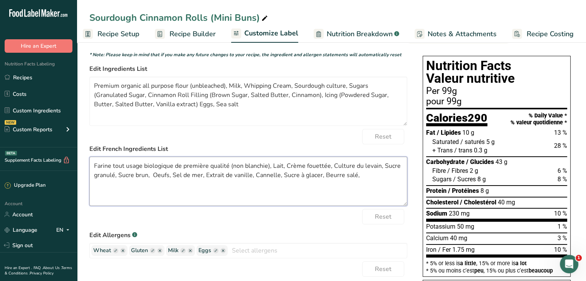
paste textarea "Beurre salé,"
click at [395, 178] on textarea "Farine tout usage biologique de première qualité (non blanchie), Lait, Crème fo…" at bounding box center [248, 181] width 318 height 49
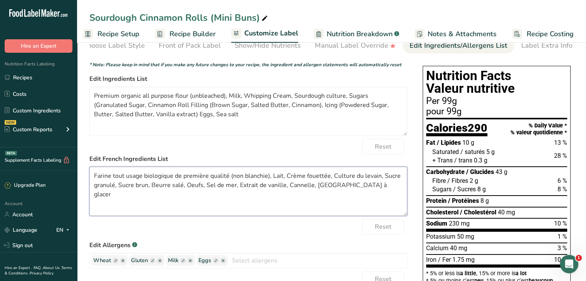
scroll to position [0, 0]
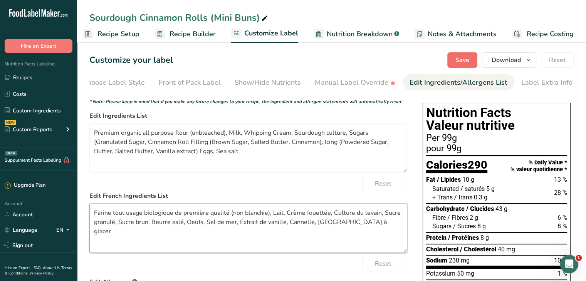
type textarea "Farine tout usage biologique de première qualité (non blanchie), Lait, Crème fo…"
click at [465, 62] on span "Save" at bounding box center [463, 60] width 14 height 9
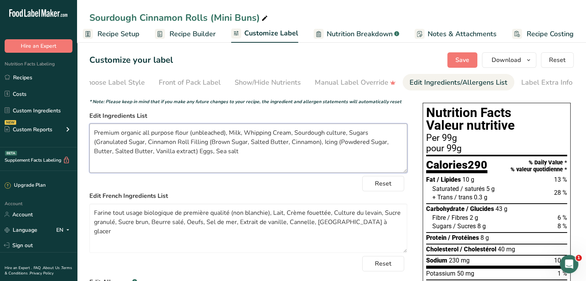
drag, startPoint x: 212, startPoint y: 153, endPoint x: 91, endPoint y: 130, distance: 123.2
click at [91, 130] on textarea "Premium organic all purpose flour (unbleached), Milk, Whipping Cream, Sourdough…" at bounding box center [248, 148] width 318 height 49
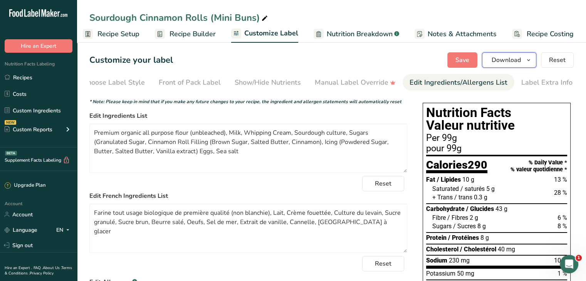
click at [503, 61] on span "Download" at bounding box center [506, 60] width 29 height 9
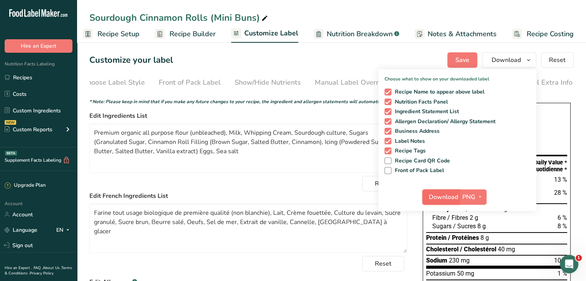
click at [439, 200] on span "Download" at bounding box center [443, 197] width 29 height 9
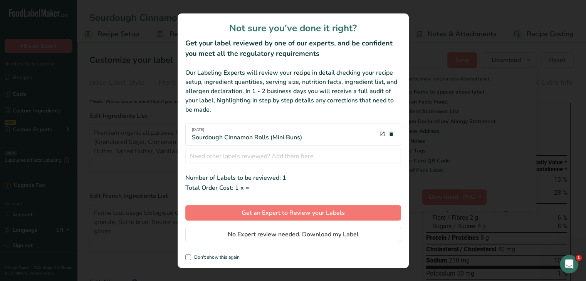
scroll to position [0, 1]
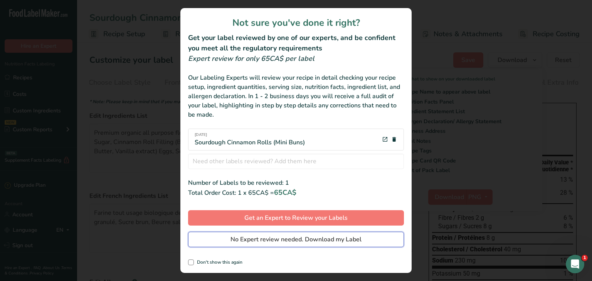
click at [359, 236] on span "No Expert review needed. Download my Label" at bounding box center [296, 239] width 131 height 9
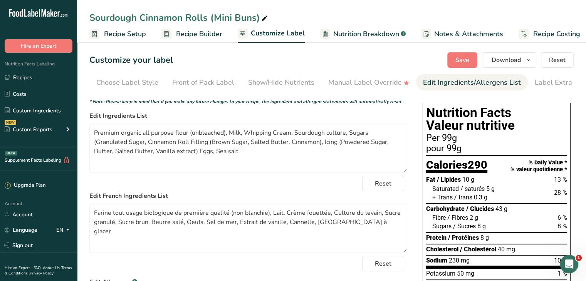
scroll to position [0, 8]
click at [458, 62] on span "Save" at bounding box center [463, 60] width 14 height 9
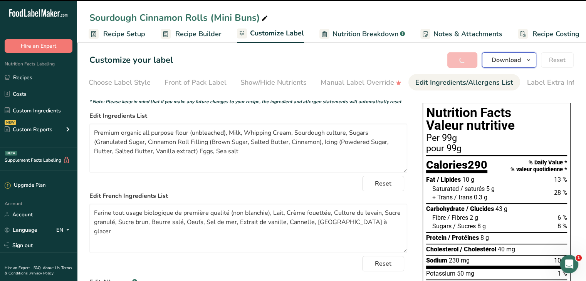
click at [518, 64] on span "Download" at bounding box center [506, 60] width 29 height 9
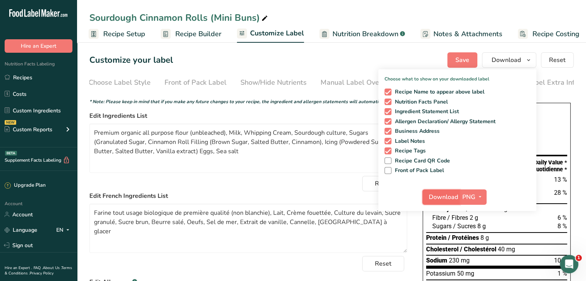
click at [449, 195] on span "Download" at bounding box center [443, 197] width 29 height 9
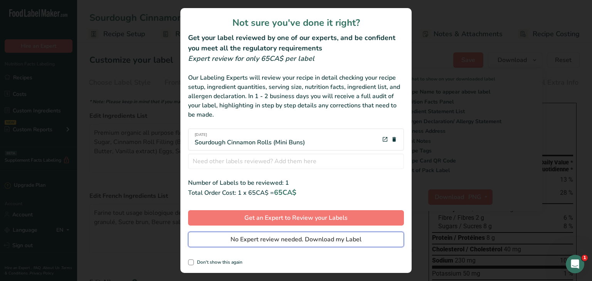
click at [293, 239] on span "No Expert review needed. Download my Label" at bounding box center [296, 239] width 131 height 9
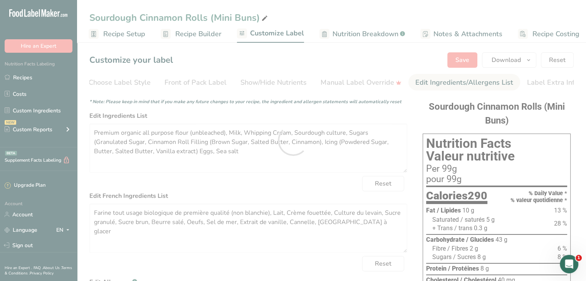
scroll to position [0, 0]
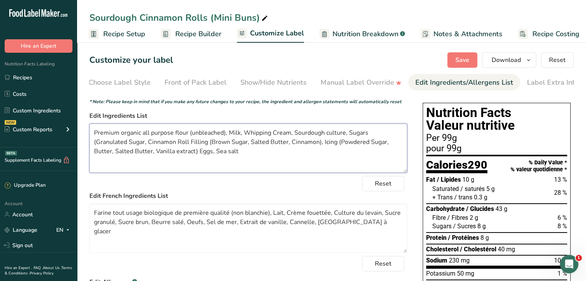
drag, startPoint x: 200, startPoint y: 154, endPoint x: 91, endPoint y: 127, distance: 112.1
click at [91, 127] on textarea "Premium organic all purpose flour (unbleached), Milk, Whipping Cream, Sourdough…" at bounding box center [248, 148] width 318 height 49
